Goal: Information Seeking & Learning: Learn about a topic

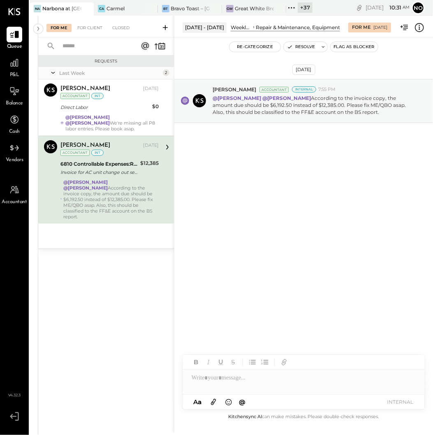
click at [292, 8] on icon at bounding box center [291, 7] width 11 height 11
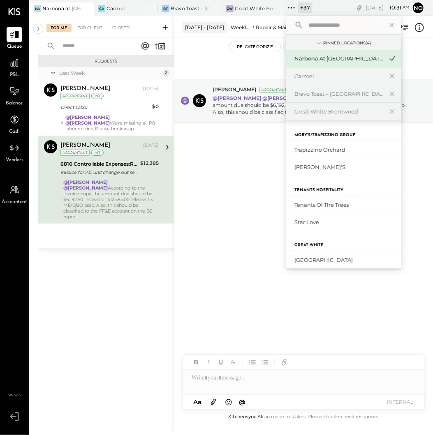
click at [314, 27] on input "text" at bounding box center [343, 25] width 77 height 15
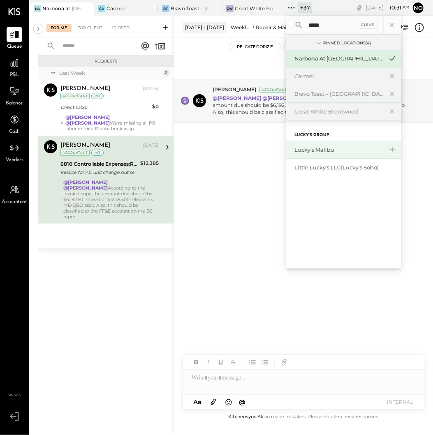
type input "*****"
click at [339, 153] on div "Lucky's Malibu" at bounding box center [339, 150] width 89 height 8
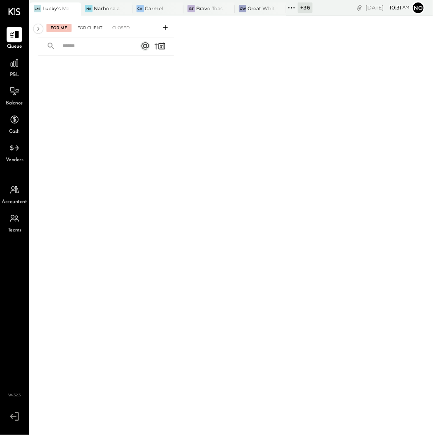
click at [94, 28] on div "For Client" at bounding box center [89, 28] width 33 height 8
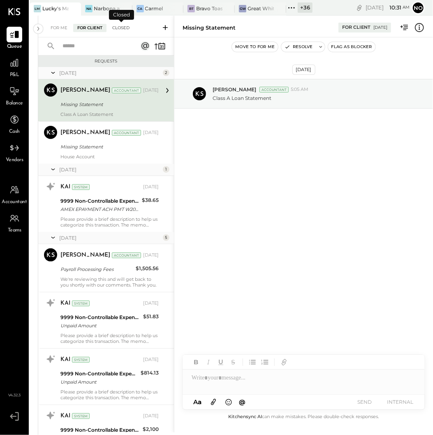
click at [121, 28] on div "Closed" at bounding box center [121, 28] width 26 height 8
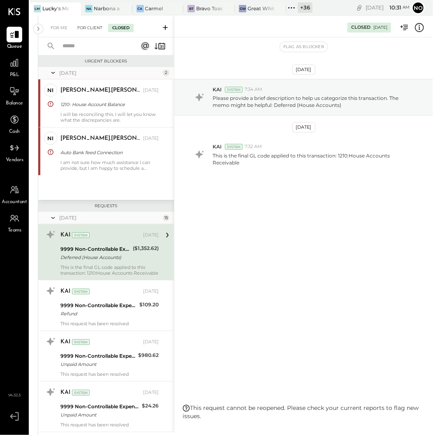
click at [86, 24] on div "For Client" at bounding box center [89, 28] width 33 height 8
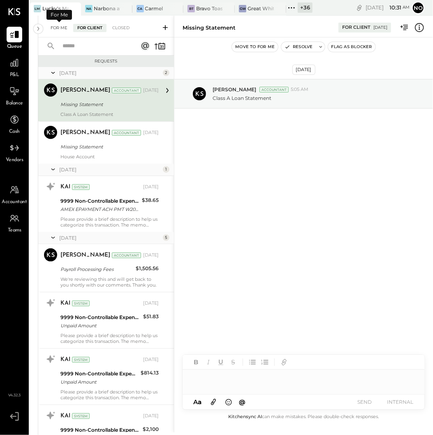
click at [61, 26] on div "For Me" at bounding box center [58, 28] width 25 height 8
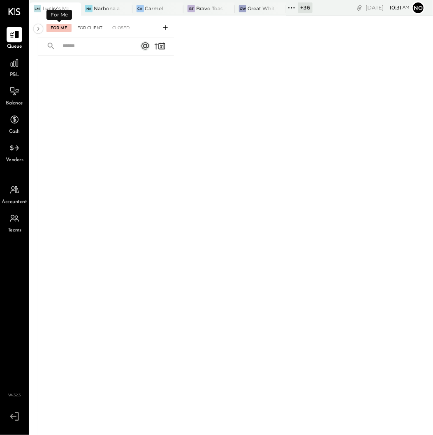
click at [92, 25] on div "For Client" at bounding box center [89, 28] width 33 height 8
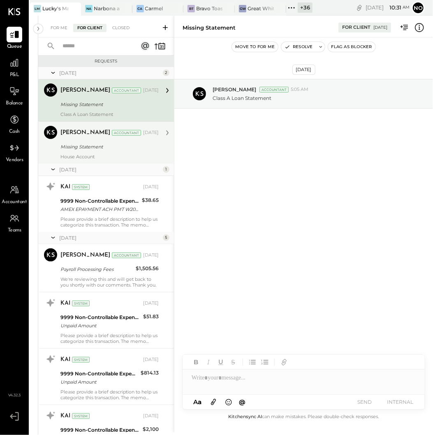
click at [72, 148] on div "Missing Statement" at bounding box center [108, 147] width 96 height 8
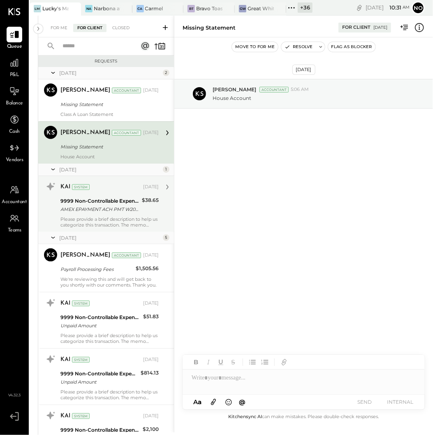
click at [106, 208] on div "AMEX EPAYMENT ACH PMT W2032" at bounding box center [99, 209] width 79 height 8
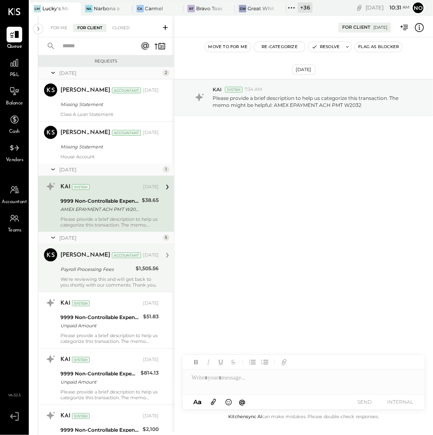
click at [100, 272] on div "Payroll Processing Fees" at bounding box center [96, 269] width 73 height 8
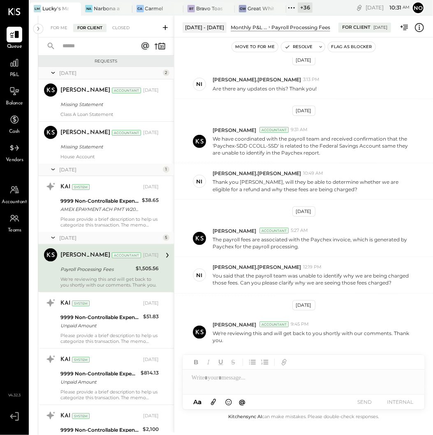
scroll to position [105, 0]
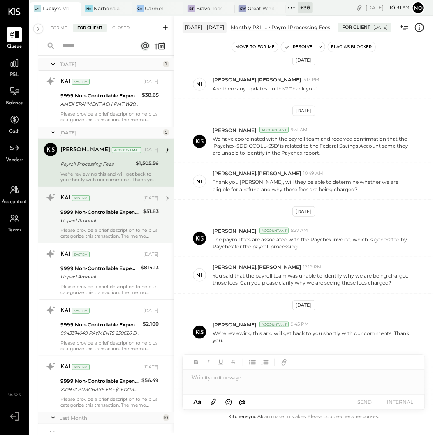
click at [86, 212] on div "9999 Non-Controllable Expenses:Other Income and Expenses:To Be Classified P&L" at bounding box center [100, 212] width 80 height 8
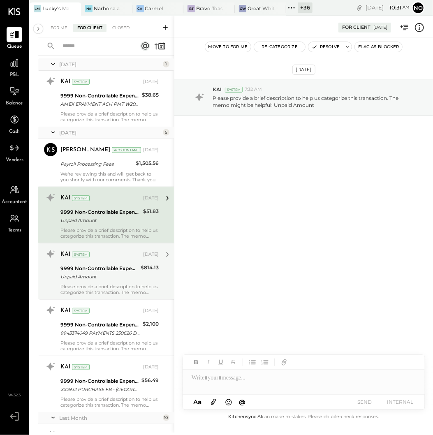
click at [99, 280] on div "Unpaid Amount" at bounding box center [99, 277] width 78 height 8
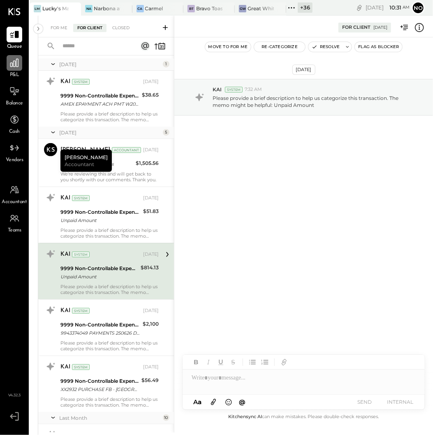
click at [19, 67] on icon at bounding box center [14, 63] width 11 height 11
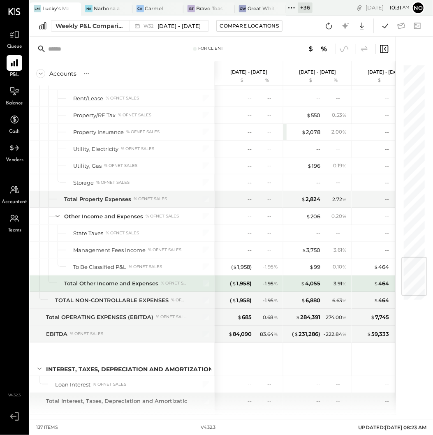
scroll to position [1618, 0]
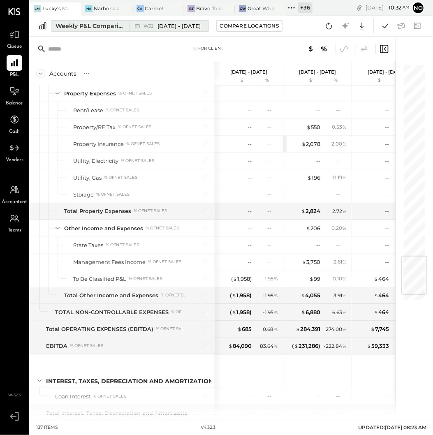
click at [167, 25] on span "Aug 4 - 10, 2025" at bounding box center [179, 26] width 43 height 8
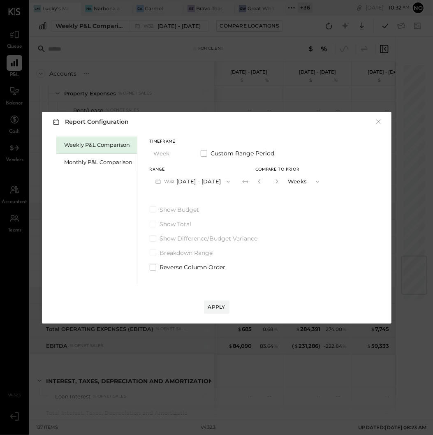
click at [216, 180] on button "W32 Aug 4 - 10, 2025" at bounding box center [193, 181] width 86 height 15
click at [91, 164] on div "Monthly P&L Comparison" at bounding box center [99, 162] width 68 height 8
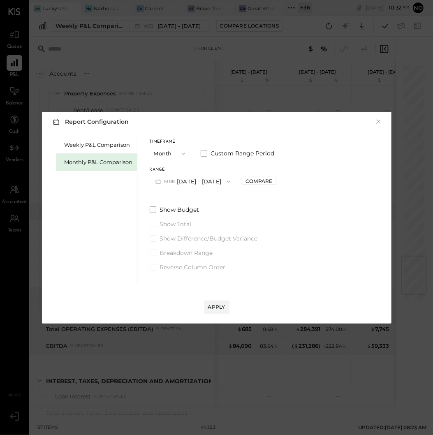
click at [190, 179] on button "M08 Aug 1 - 31, 2025" at bounding box center [193, 181] width 87 height 15
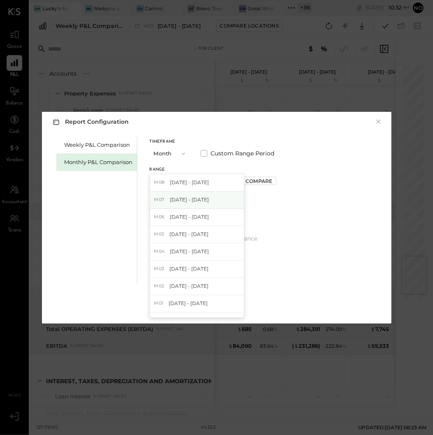
click at [195, 202] on span "Jul 1 - 31, 2025" at bounding box center [189, 199] width 39 height 7
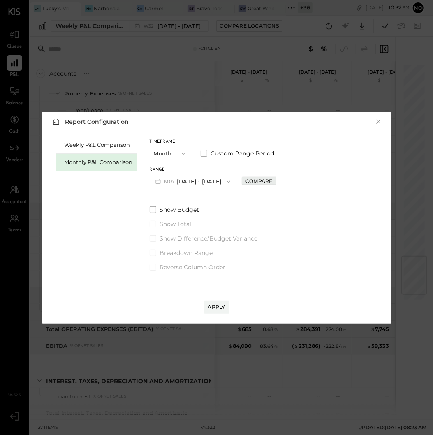
click at [264, 180] on div "Compare" at bounding box center [259, 181] width 27 height 7
click at [276, 182] on icon "button" at bounding box center [277, 181] width 2 height 5
drag, startPoint x: 271, startPoint y: 182, endPoint x: 267, endPoint y: 205, distance: 23.3
click at [275, 183] on icon "button" at bounding box center [277, 181] width 5 height 5
type input "*"
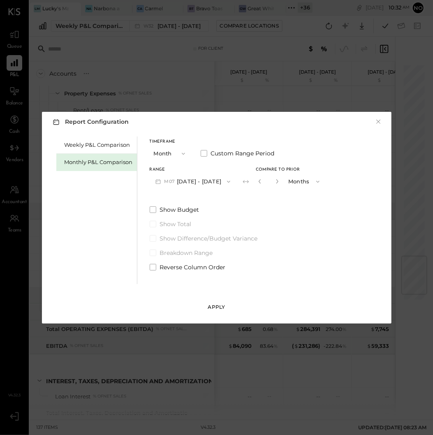
click at [214, 304] on div "Apply" at bounding box center [216, 307] width 17 height 7
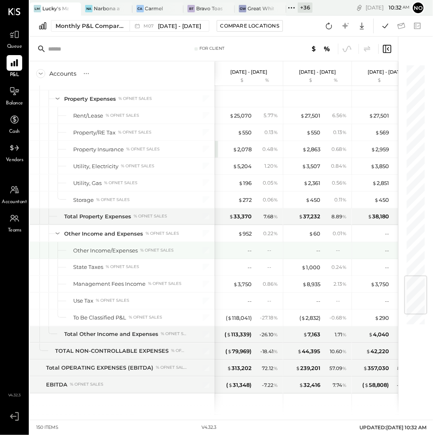
scroll to position [1775, 0]
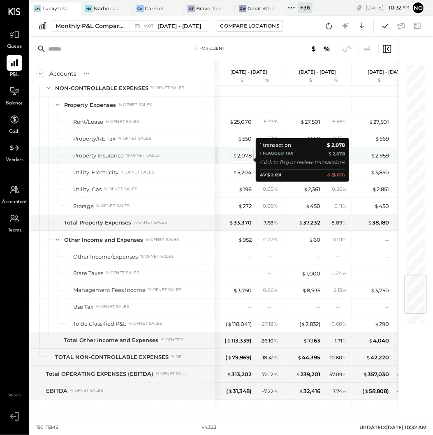
click at [238, 160] on div "$ 2,078" at bounding box center [242, 156] width 19 height 8
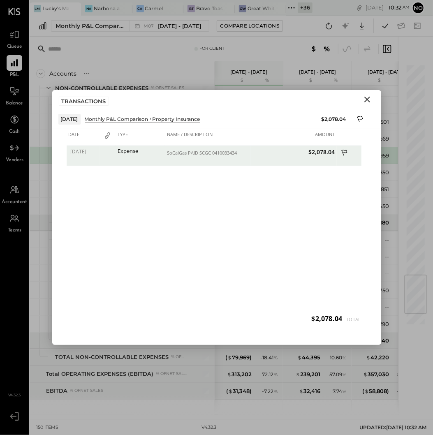
click at [368, 100] on icon "Close" at bounding box center [367, 100] width 6 height 6
